Goal: Task Accomplishment & Management: Use online tool/utility

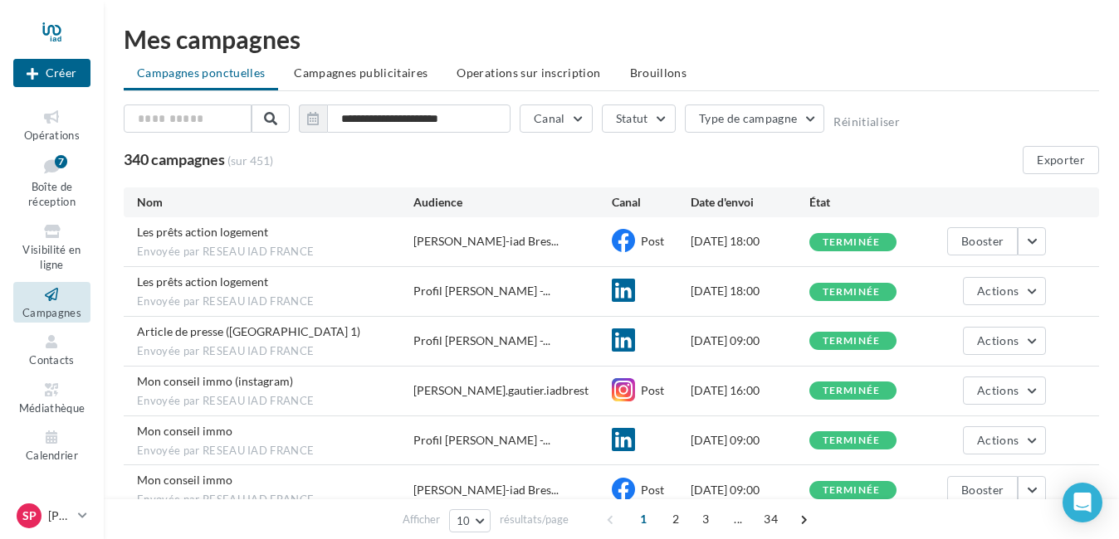
click at [332, 67] on span "Campagnes publicitaires" at bounding box center [361, 73] width 134 height 14
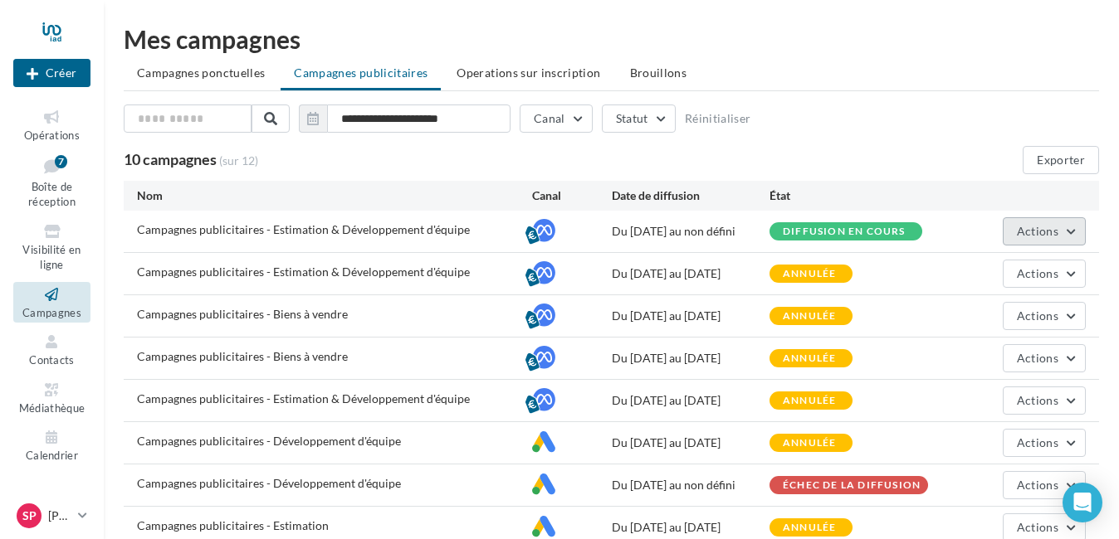
click at [1054, 233] on span "Actions" at bounding box center [1037, 231] width 41 height 14
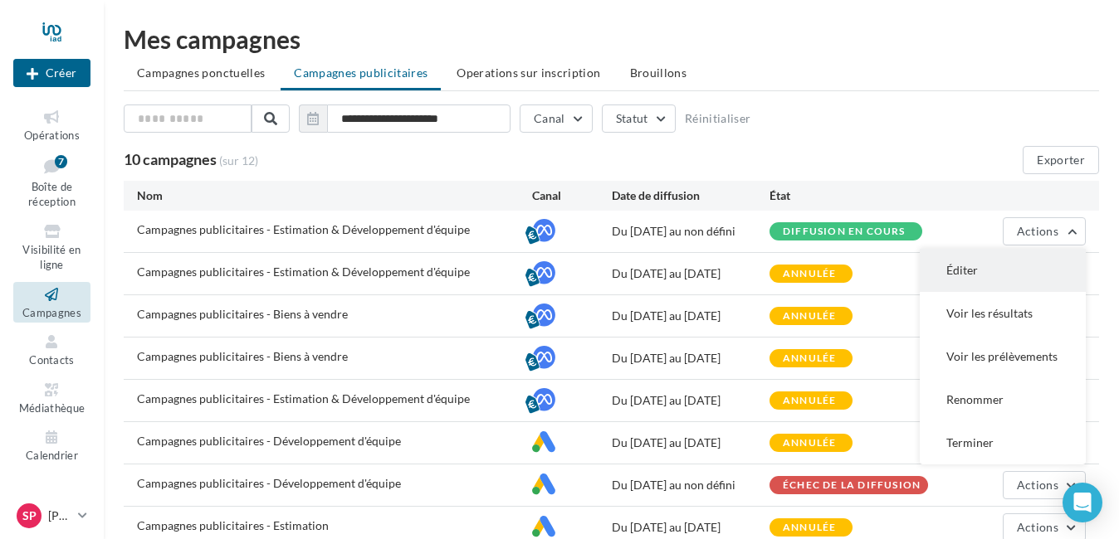
click at [1001, 278] on button "Éditer" at bounding box center [1002, 270] width 166 height 43
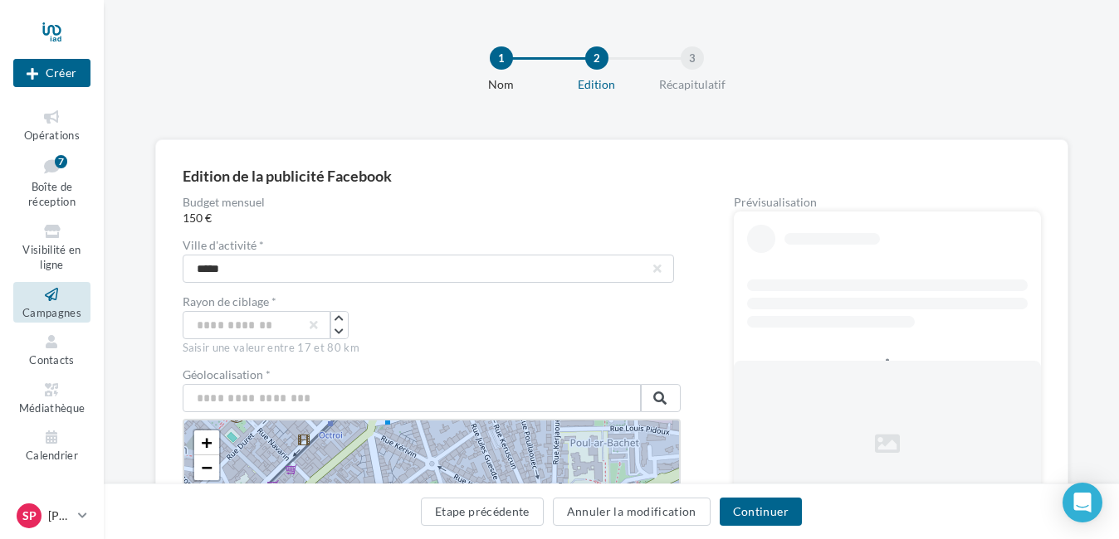
click at [56, 294] on icon at bounding box center [51, 294] width 67 height 19
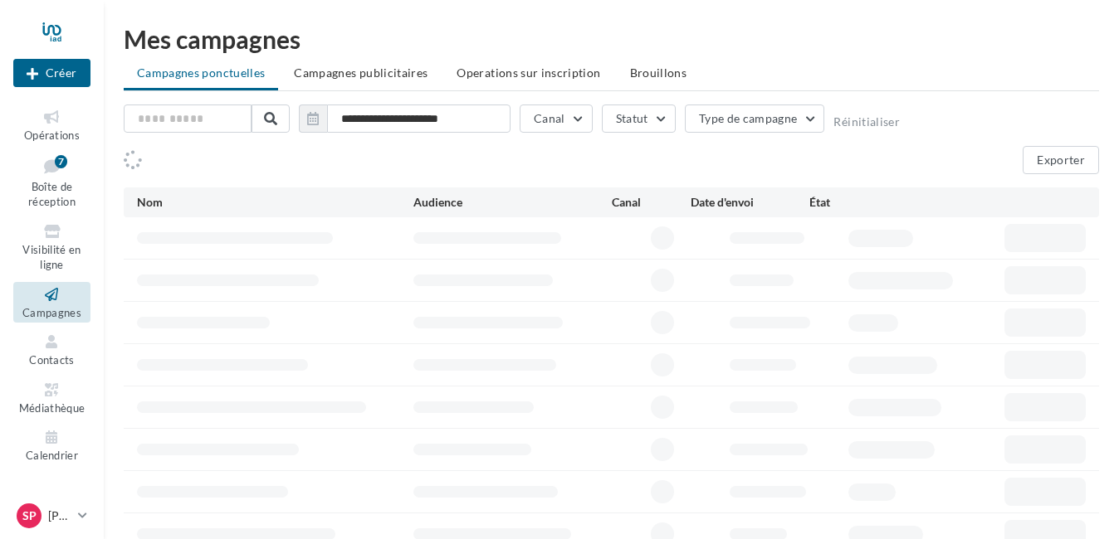
click at [392, 73] on span "Campagnes publicitaires" at bounding box center [361, 73] width 134 height 14
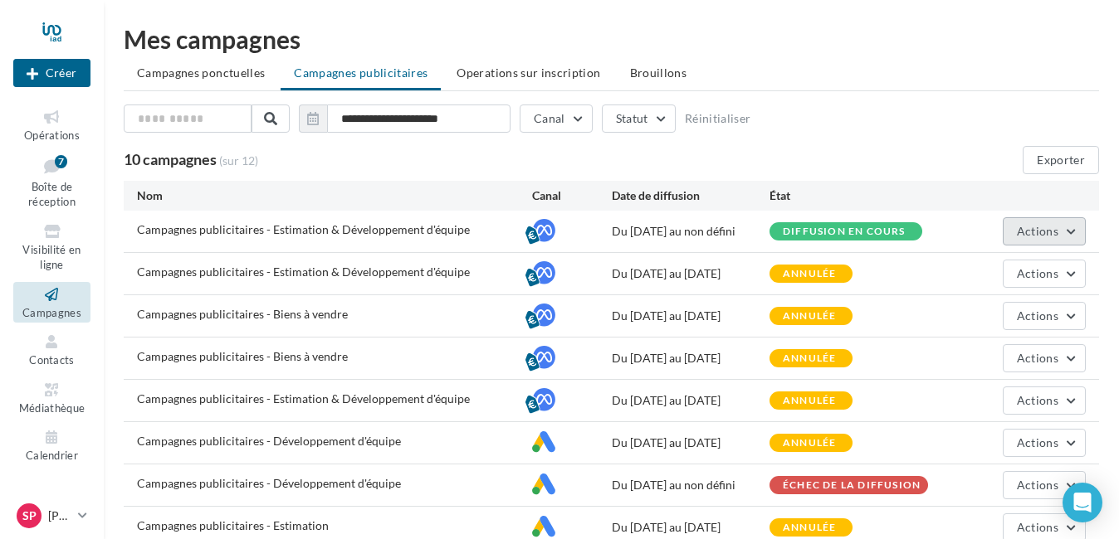
click at [1063, 237] on button "Actions" at bounding box center [1043, 231] width 83 height 28
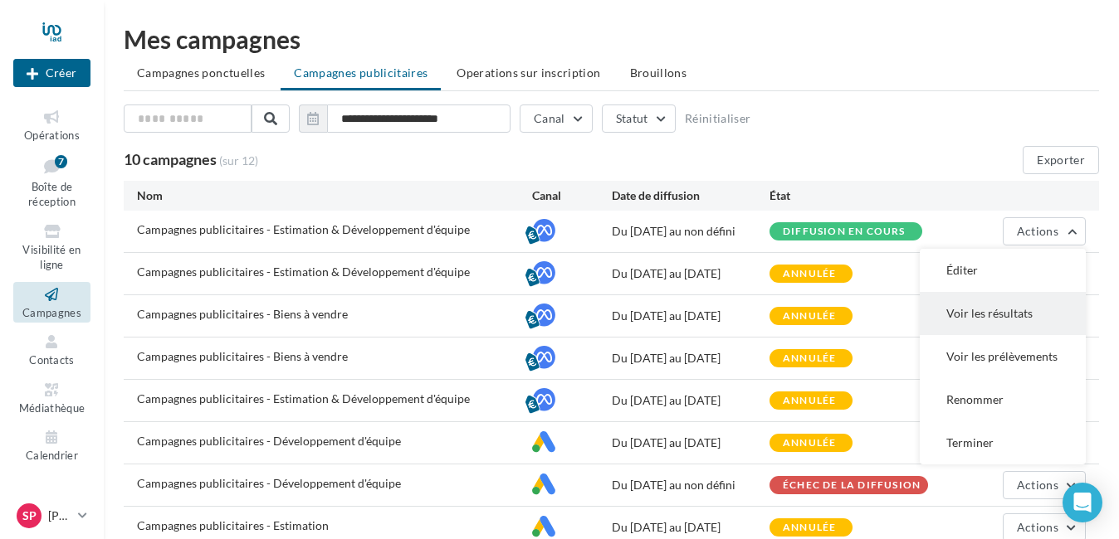
click at [1022, 313] on button "Voir les résultats" at bounding box center [1002, 313] width 166 height 43
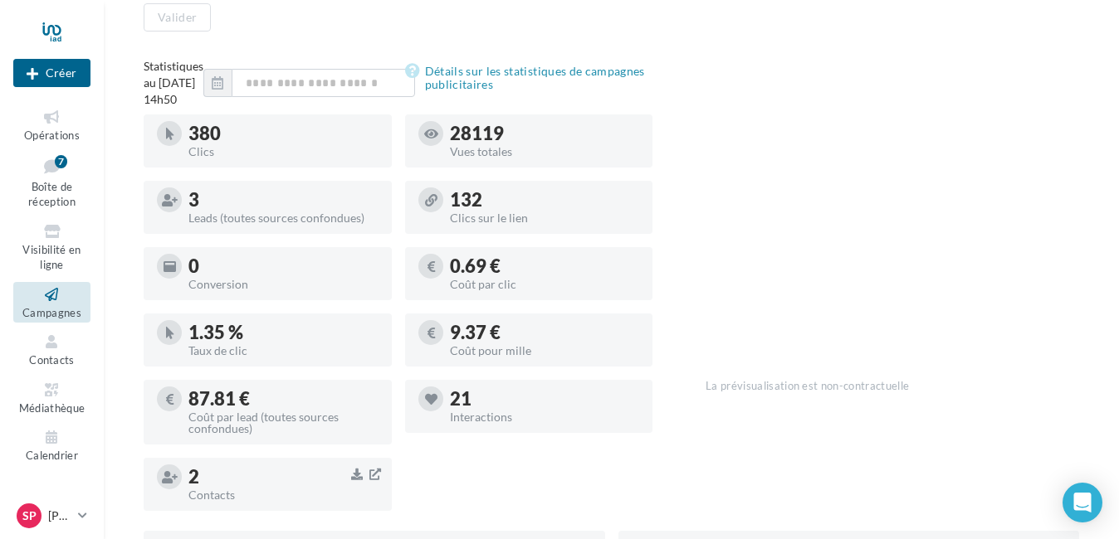
scroll to position [457, 0]
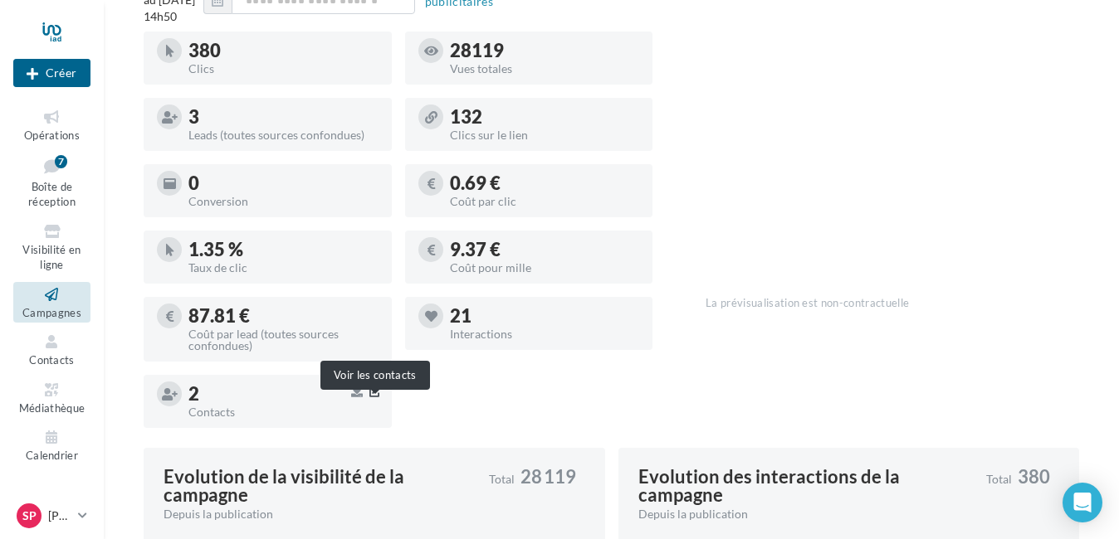
click at [377, 398] on icon "button" at bounding box center [375, 391] width 12 height 13
